Goal: Check status: Check status

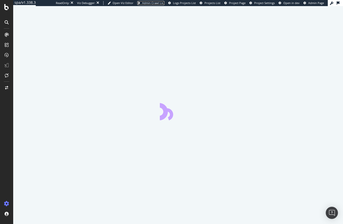
click at [142, 2] on span "Admin Crawl List" at bounding box center [153, 3] width 22 height 4
